Goal: Task Accomplishment & Management: Use online tool/utility

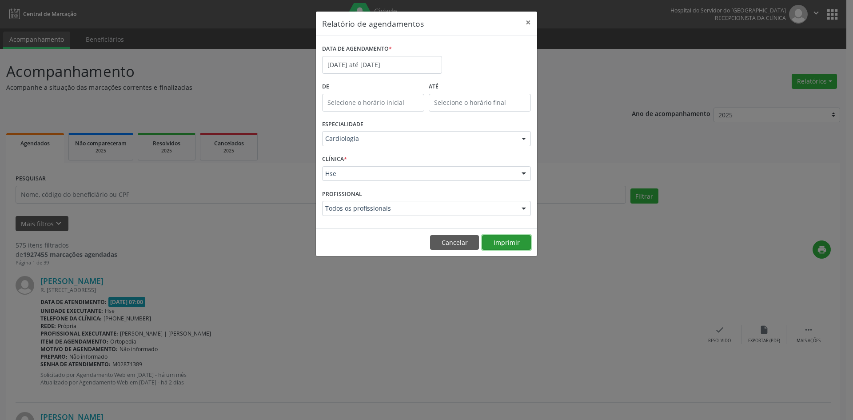
click at [501, 242] on button "Imprimir" at bounding box center [506, 242] width 49 height 15
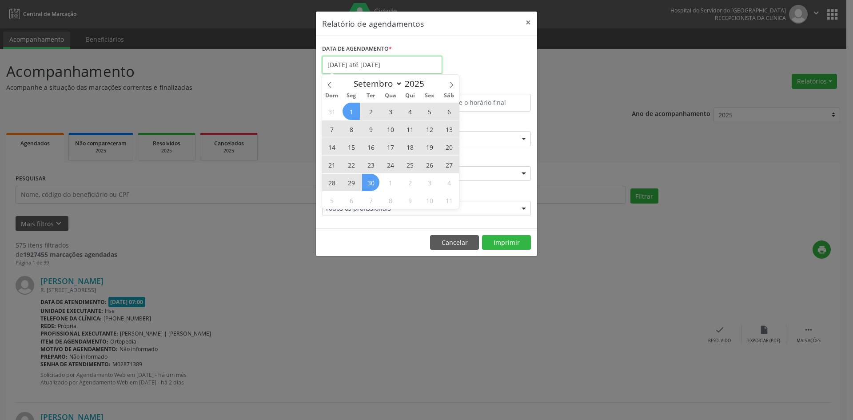
click at [405, 67] on input "[DATE] até [DATE]" at bounding box center [382, 65] width 120 height 18
click at [451, 85] on icon at bounding box center [451, 85] width 6 height 6
select select "9"
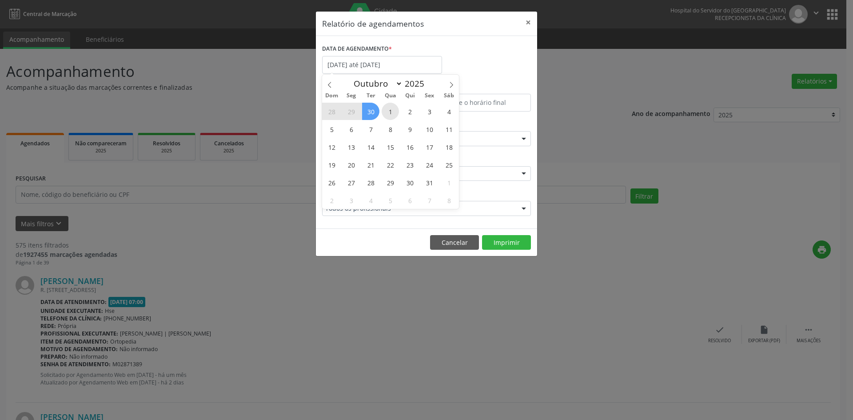
click at [390, 108] on span "1" at bounding box center [390, 111] width 17 height 17
type input "[DATE]"
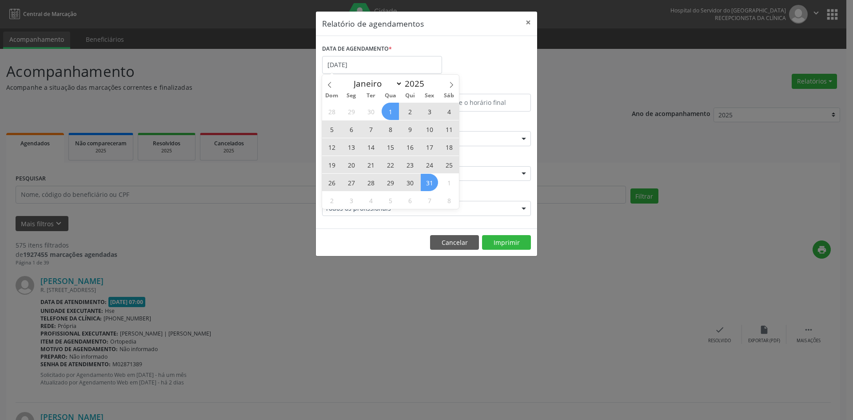
drag, startPoint x: 390, startPoint y: 108, endPoint x: 431, endPoint y: 179, distance: 83.0
click at [431, 179] on div "28 29 30 1 2 3 4 5 6 7 8 9 10 11 12 13 14 15 16 17 18 19 20 21 22 23 24 25 26 2…" at bounding box center [390, 155] width 137 height 107
click at [431, 179] on span "31" at bounding box center [429, 182] width 17 height 17
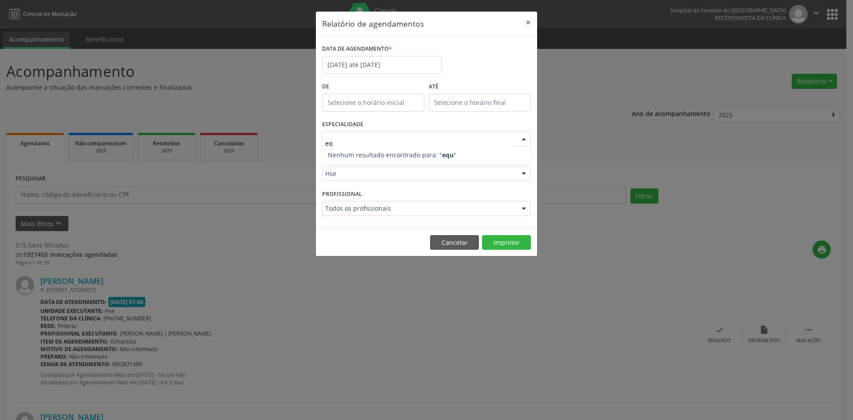
type input "e"
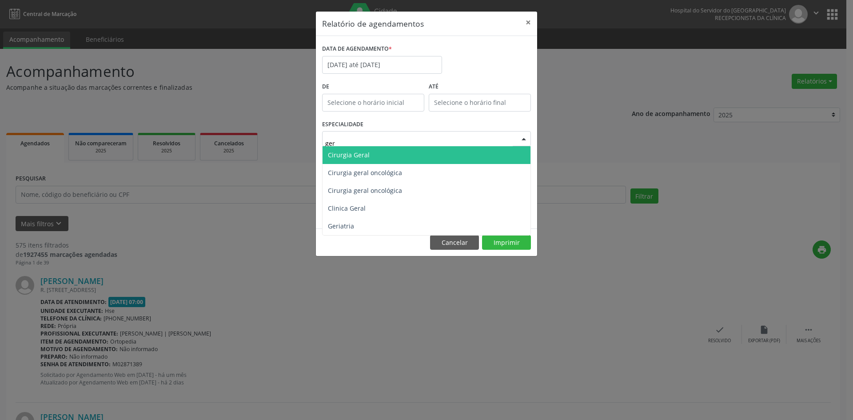
type input "geri"
click at [397, 162] on span "Geriatria" at bounding box center [427, 155] width 208 height 18
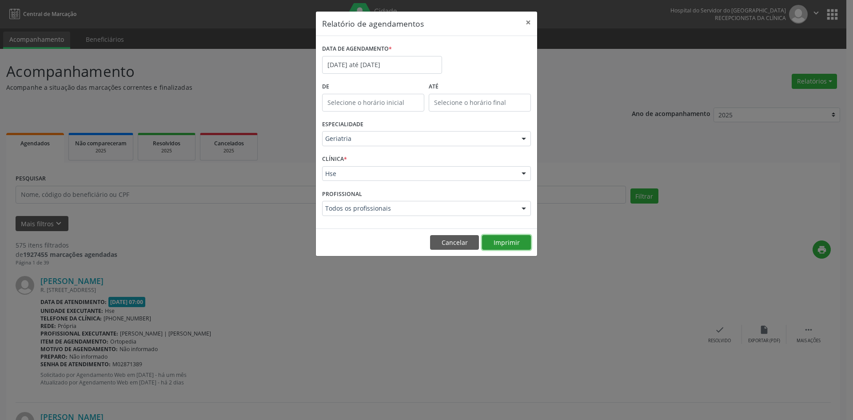
click at [506, 242] on button "Imprimir" at bounding box center [506, 242] width 49 height 15
click at [371, 64] on input "[DATE] até [DATE]" at bounding box center [382, 65] width 120 height 18
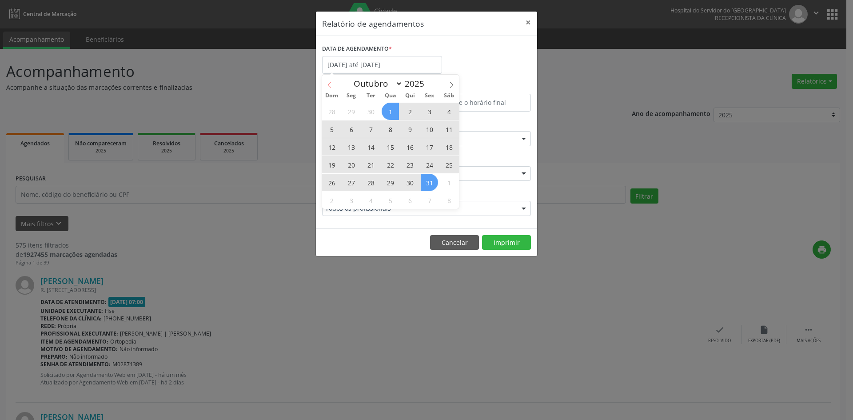
click at [331, 85] on icon at bounding box center [330, 85] width 6 height 6
select select "8"
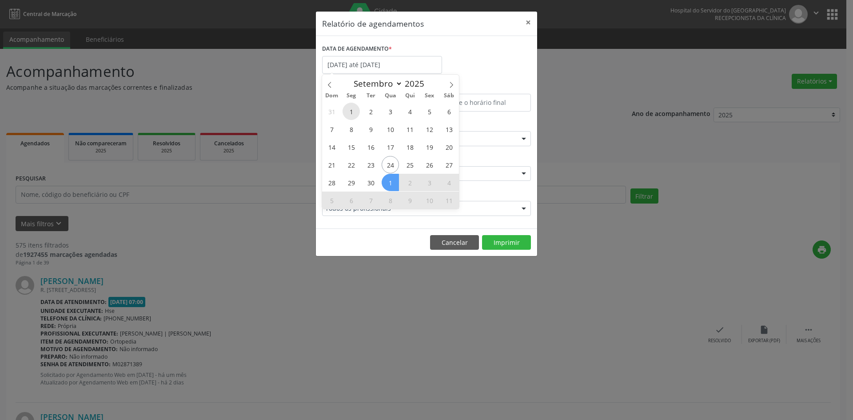
click at [353, 113] on span "1" at bounding box center [351, 111] width 17 height 17
type input "[DATE]"
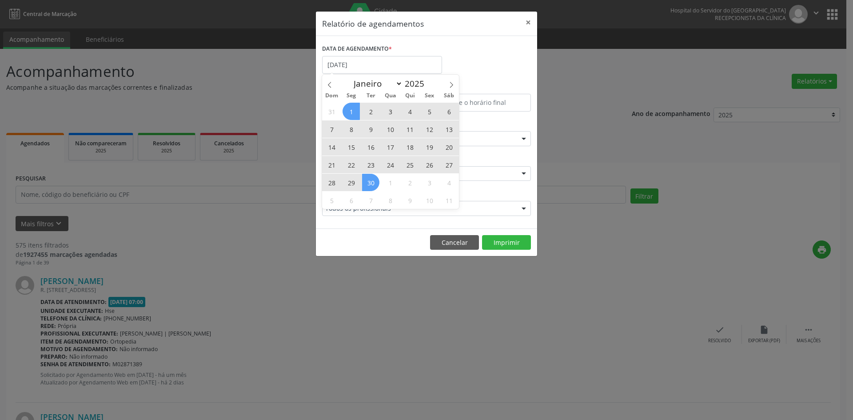
drag, startPoint x: 353, startPoint y: 113, endPoint x: 375, endPoint y: 184, distance: 74.9
click at [375, 184] on div "31 1 2 3 4 5 6 7 8 9 10 11 12 13 14 15 16 17 18 19 20 21 22 23 24 25 26 27 28 2…" at bounding box center [390, 155] width 137 height 107
click at [370, 183] on span "30" at bounding box center [370, 182] width 17 height 17
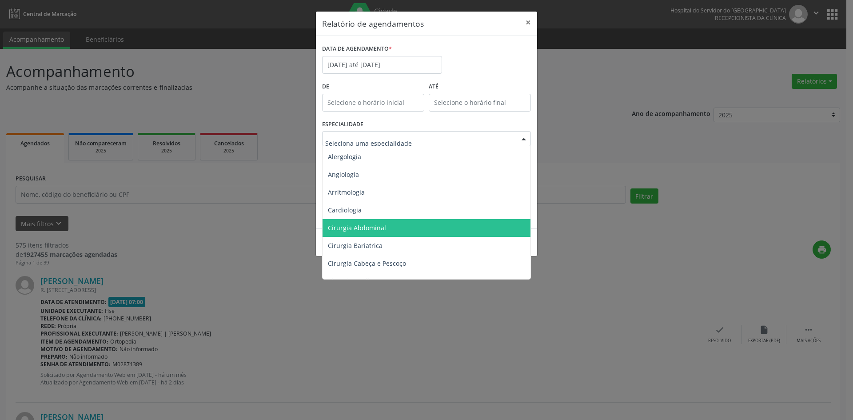
scroll to position [44, 0]
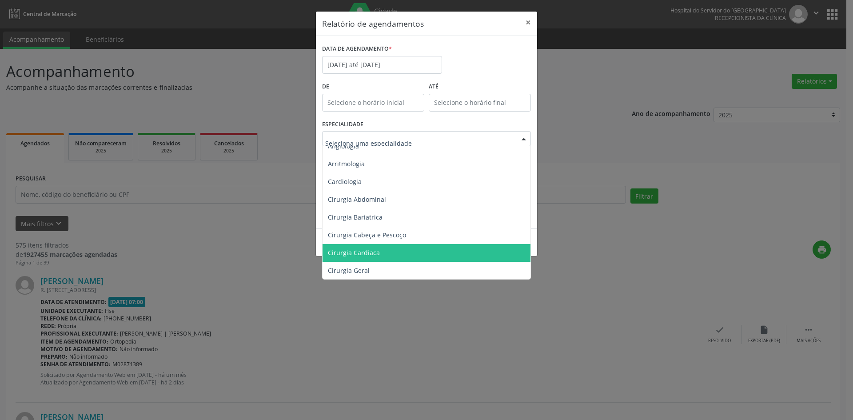
click at [406, 253] on span "Cirurgia Cardiaca" at bounding box center [427, 253] width 209 height 18
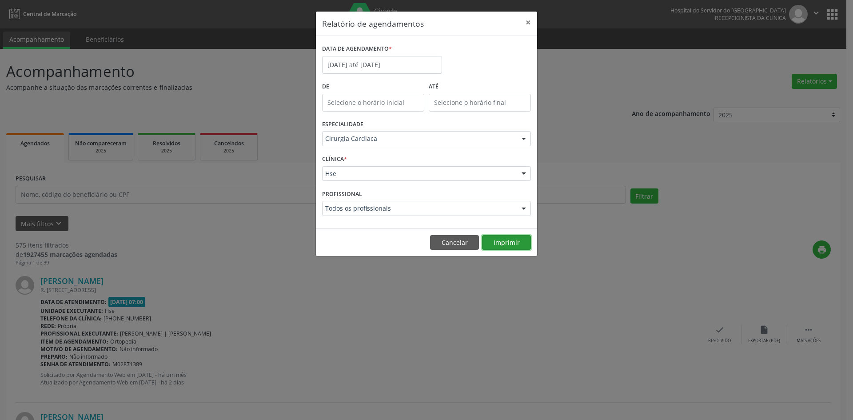
click at [503, 242] on button "Imprimir" at bounding box center [506, 242] width 49 height 15
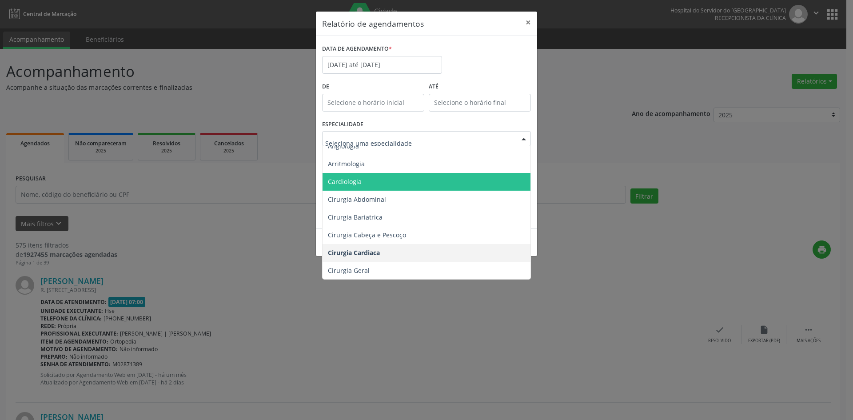
click at [382, 180] on span "Cardiologia" at bounding box center [427, 182] width 209 height 18
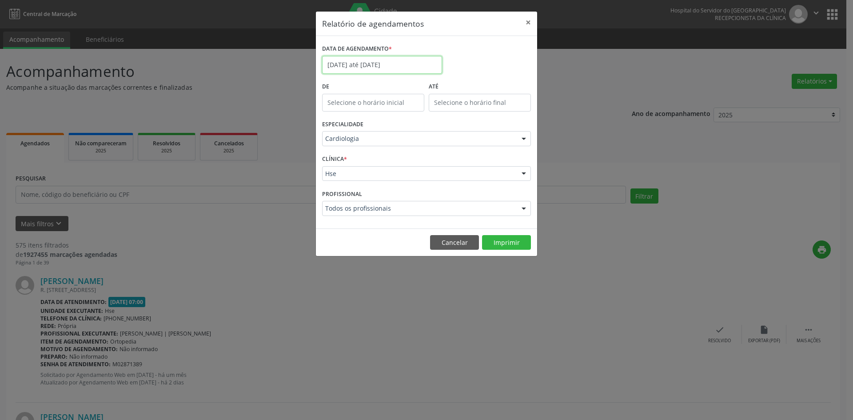
click at [403, 61] on input "[DATE] até [DATE]" at bounding box center [382, 65] width 120 height 18
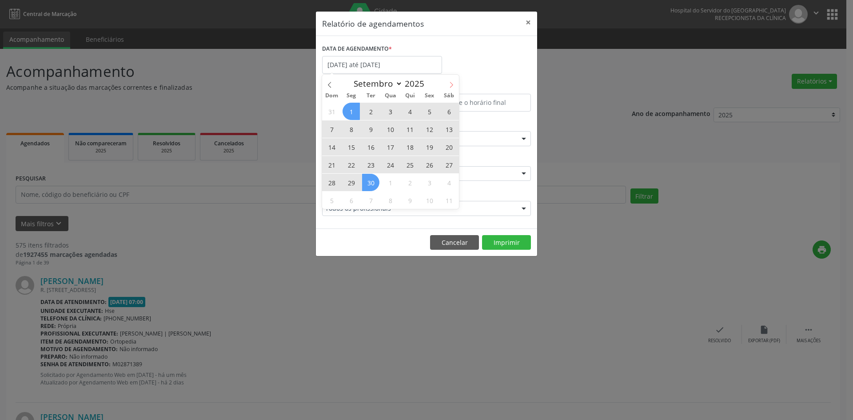
click at [452, 86] on icon at bounding box center [451, 85] width 6 height 6
select select "9"
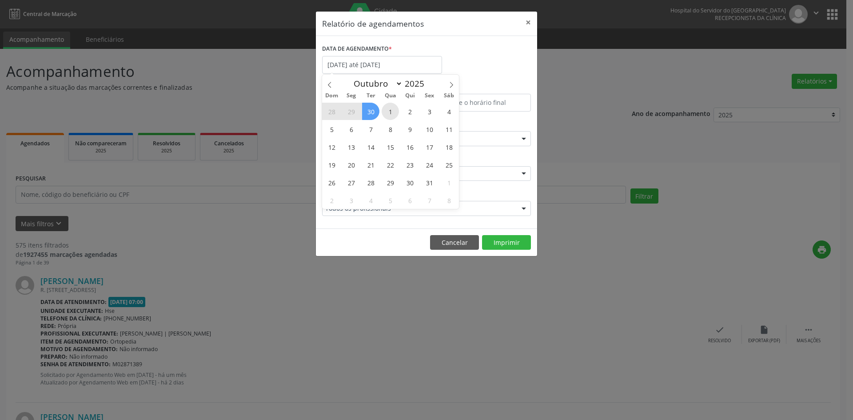
click at [386, 108] on span "1" at bounding box center [390, 111] width 17 height 17
type input "[DATE]"
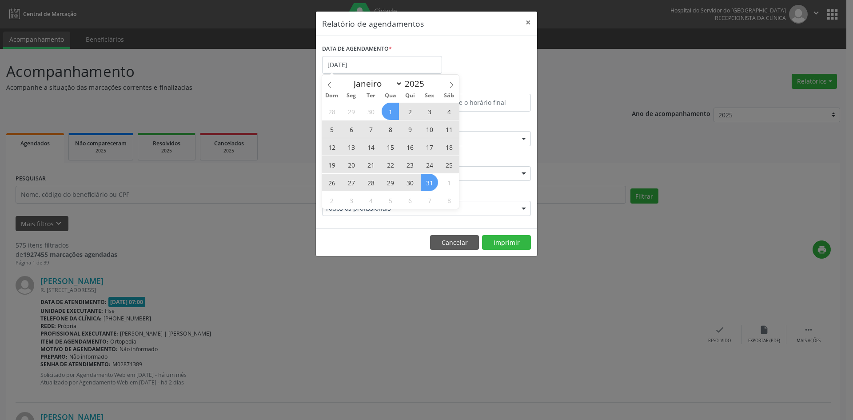
drag, startPoint x: 387, startPoint y: 110, endPoint x: 427, endPoint y: 180, distance: 80.8
click at [427, 180] on div "28 29 30 1 2 3 4 5 6 7 8 9 10 11 12 13 14 15 16 17 18 19 20 21 22 23 24 25 26 2…" at bounding box center [390, 155] width 137 height 107
click at [427, 180] on span "31" at bounding box center [429, 182] width 17 height 17
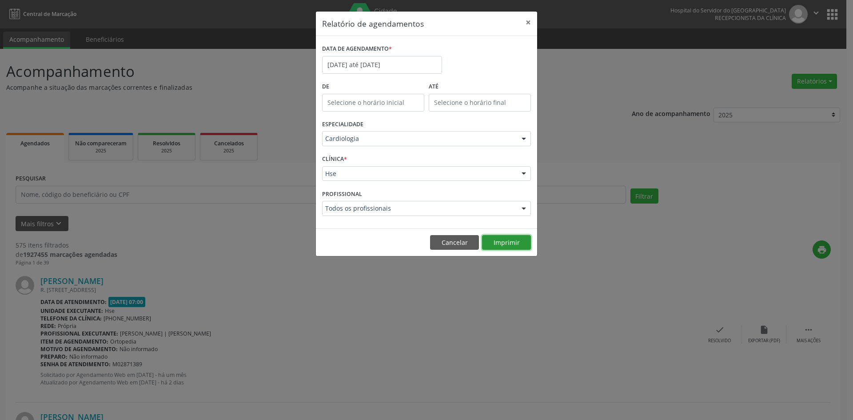
click at [499, 242] on button "Imprimir" at bounding box center [506, 242] width 49 height 15
